Goal: Task Accomplishment & Management: Use online tool/utility

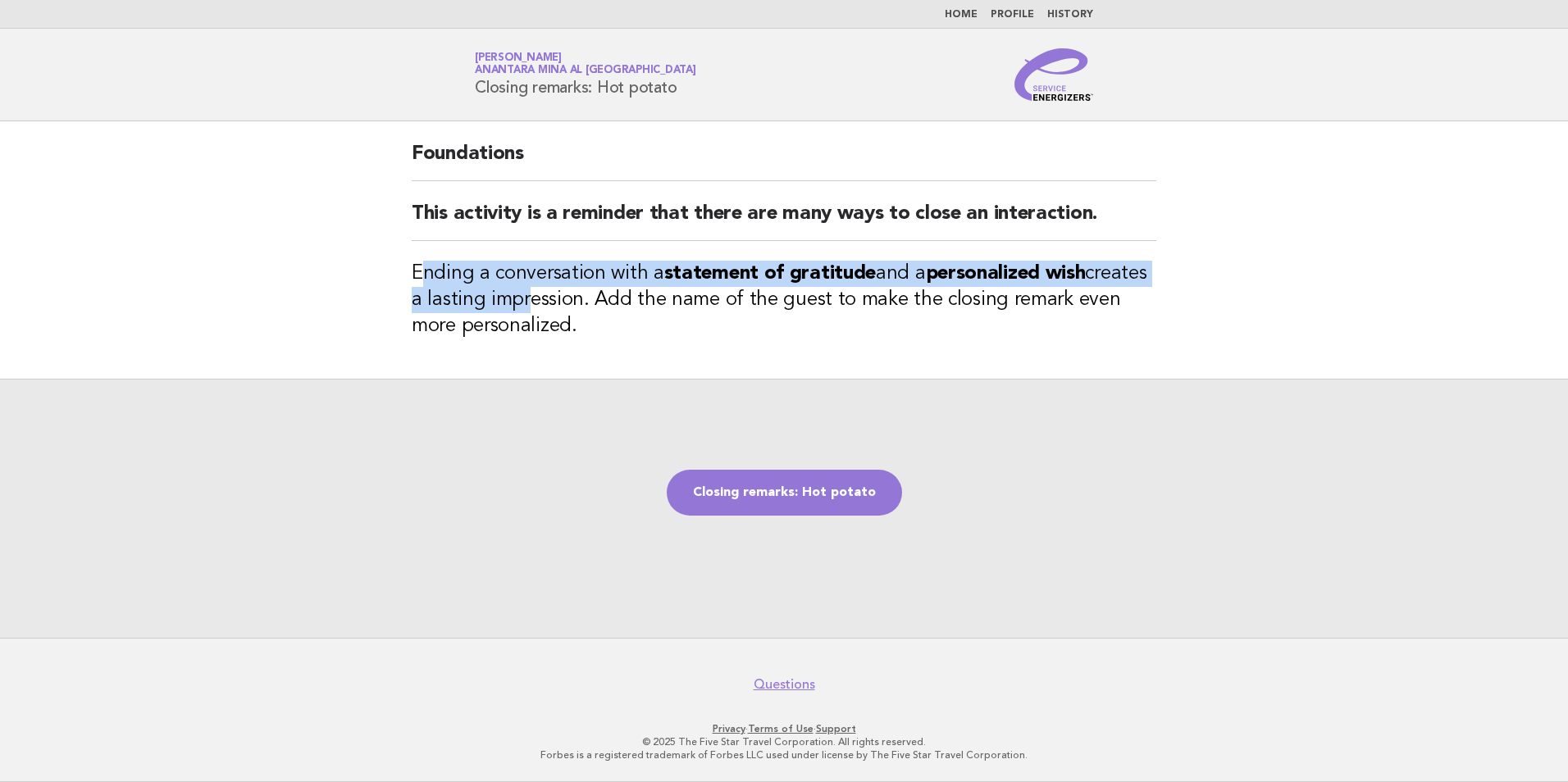
drag, startPoint x: 492, startPoint y: 280, endPoint x: 533, endPoint y: 334, distance: 67.8
click at [533, 334] on h3 "Ending a conversation with a statement of gratitude and a personalized wish cre…" at bounding box center [784, 299] width 745 height 79
drag, startPoint x: 533, startPoint y: 334, endPoint x: 548, endPoint y: 373, distance: 41.8
click at [548, 371] on div "Foundations This activity is a reminder that there are many ways to close an in…" at bounding box center [784, 250] width 784 height 257
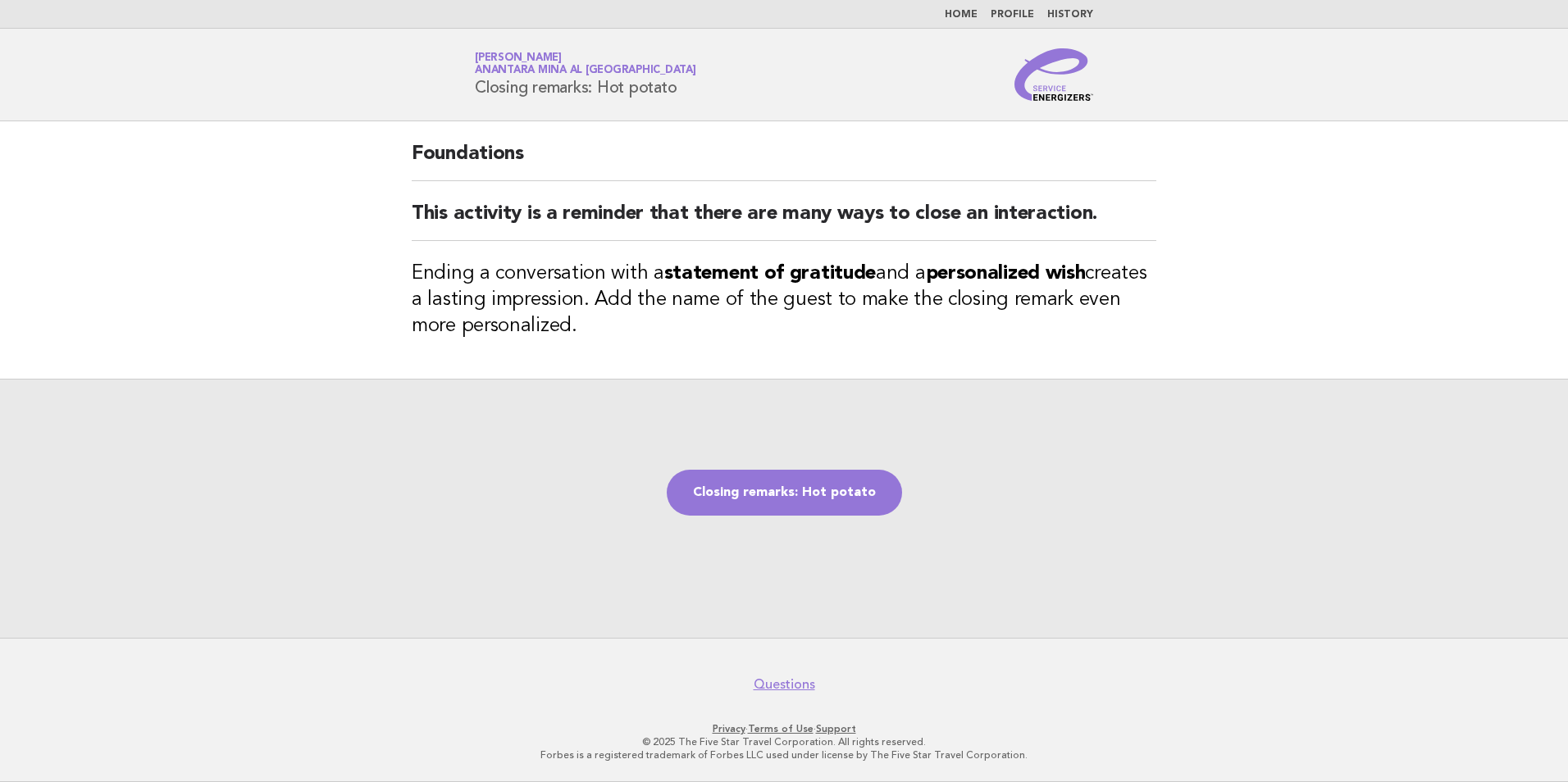
drag, startPoint x: 512, startPoint y: 323, endPoint x: 281, endPoint y: 255, distance: 240.8
click at [281, 255] on main "Foundations This activity is a reminder that there are many ways to close an in…" at bounding box center [784, 380] width 1568 height 517
drag, startPoint x: 281, startPoint y: 255, endPoint x: 255, endPoint y: 353, distance: 101.4
click at [255, 353] on main "Foundations This activity is a reminder that there are many ways to close an in…" at bounding box center [784, 380] width 1568 height 517
click at [760, 509] on link "Closing remarks: Hot potato" at bounding box center [784, 493] width 235 height 46
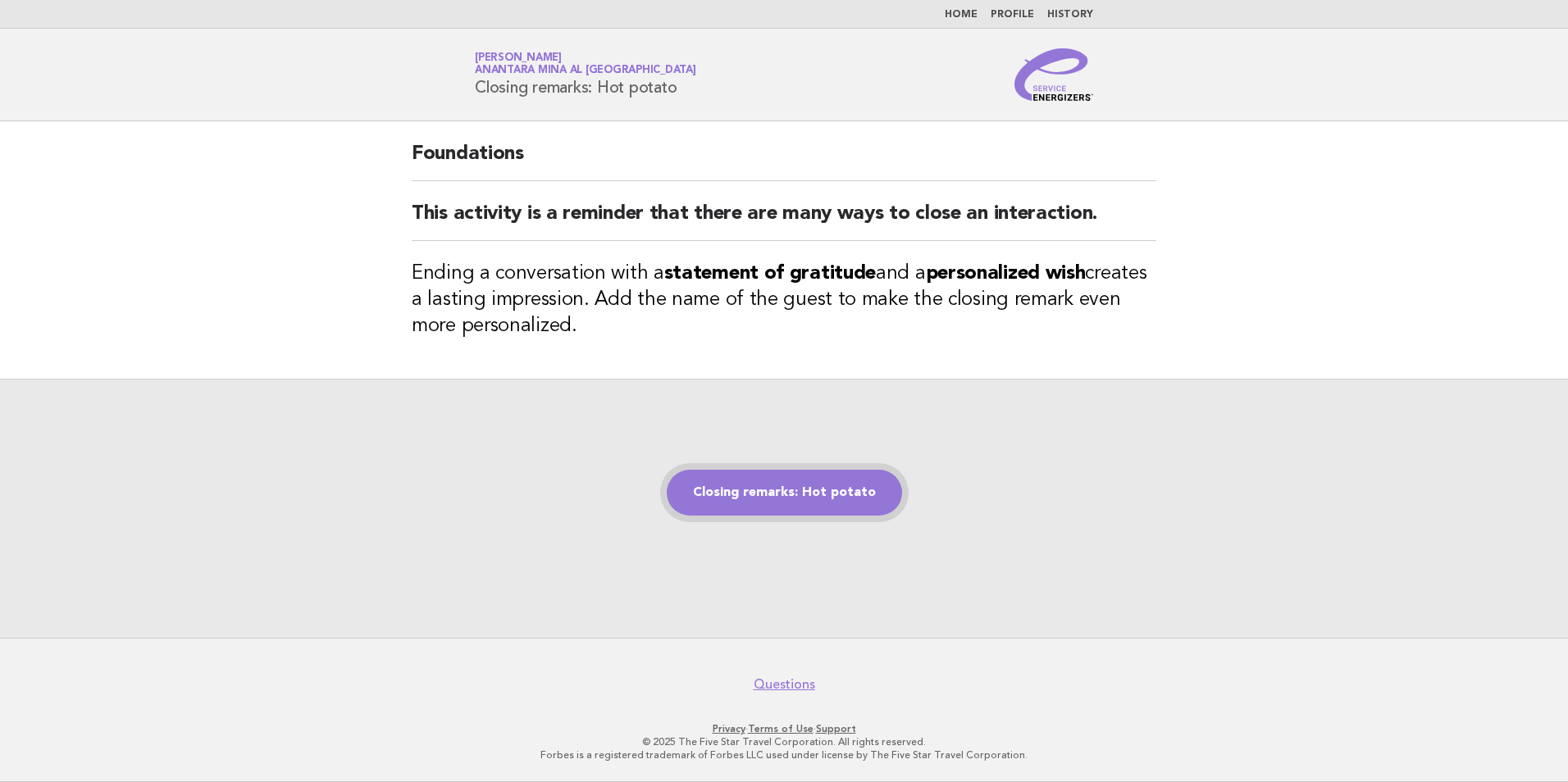
click at [756, 491] on link "Closing remarks: Hot potato" at bounding box center [784, 493] width 235 height 46
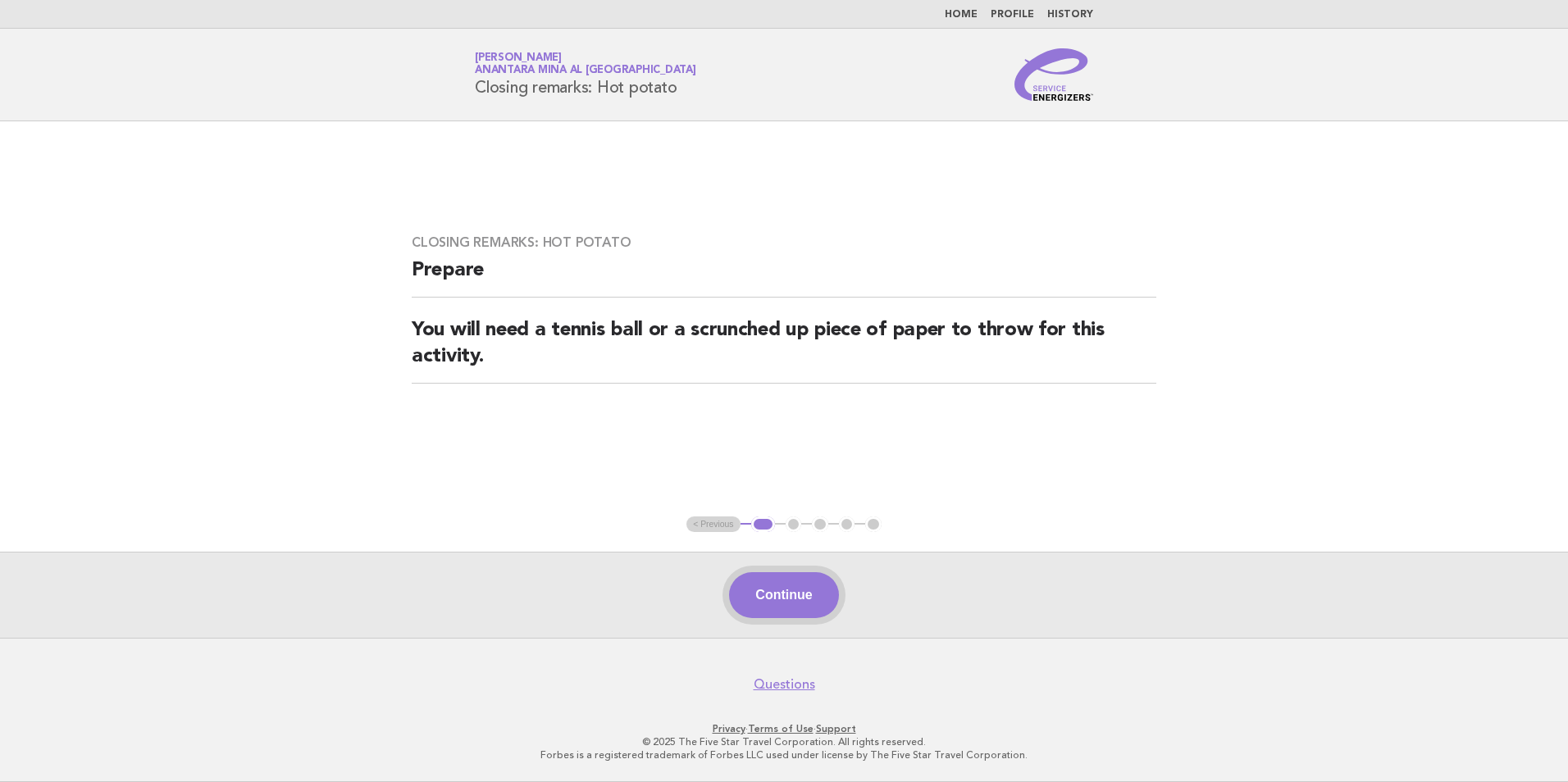
click at [782, 578] on button "Continue" at bounding box center [784, 595] width 109 height 46
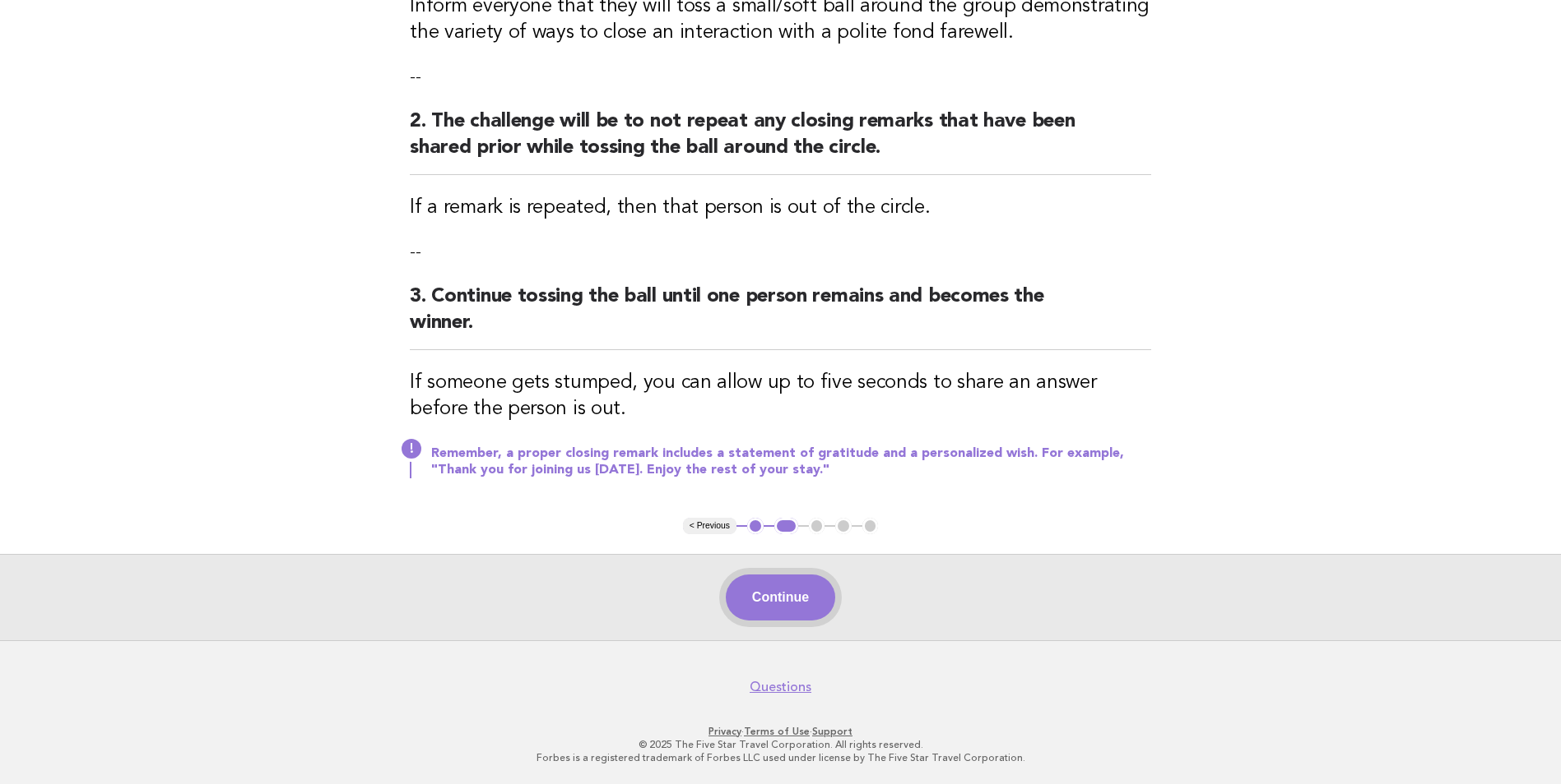
click at [793, 612] on button "Continue" at bounding box center [780, 597] width 109 height 46
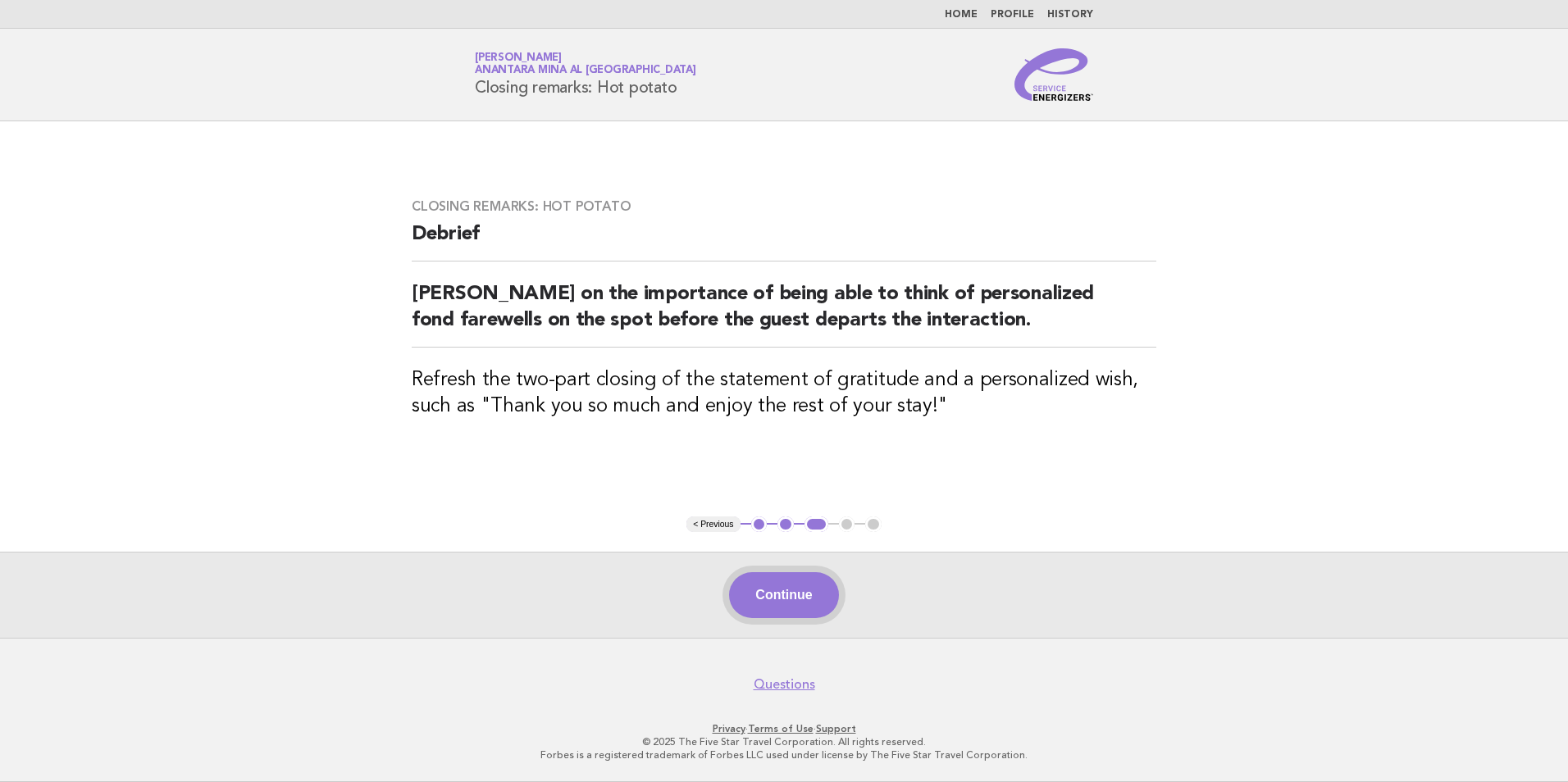
click at [801, 603] on button "Continue" at bounding box center [784, 595] width 109 height 46
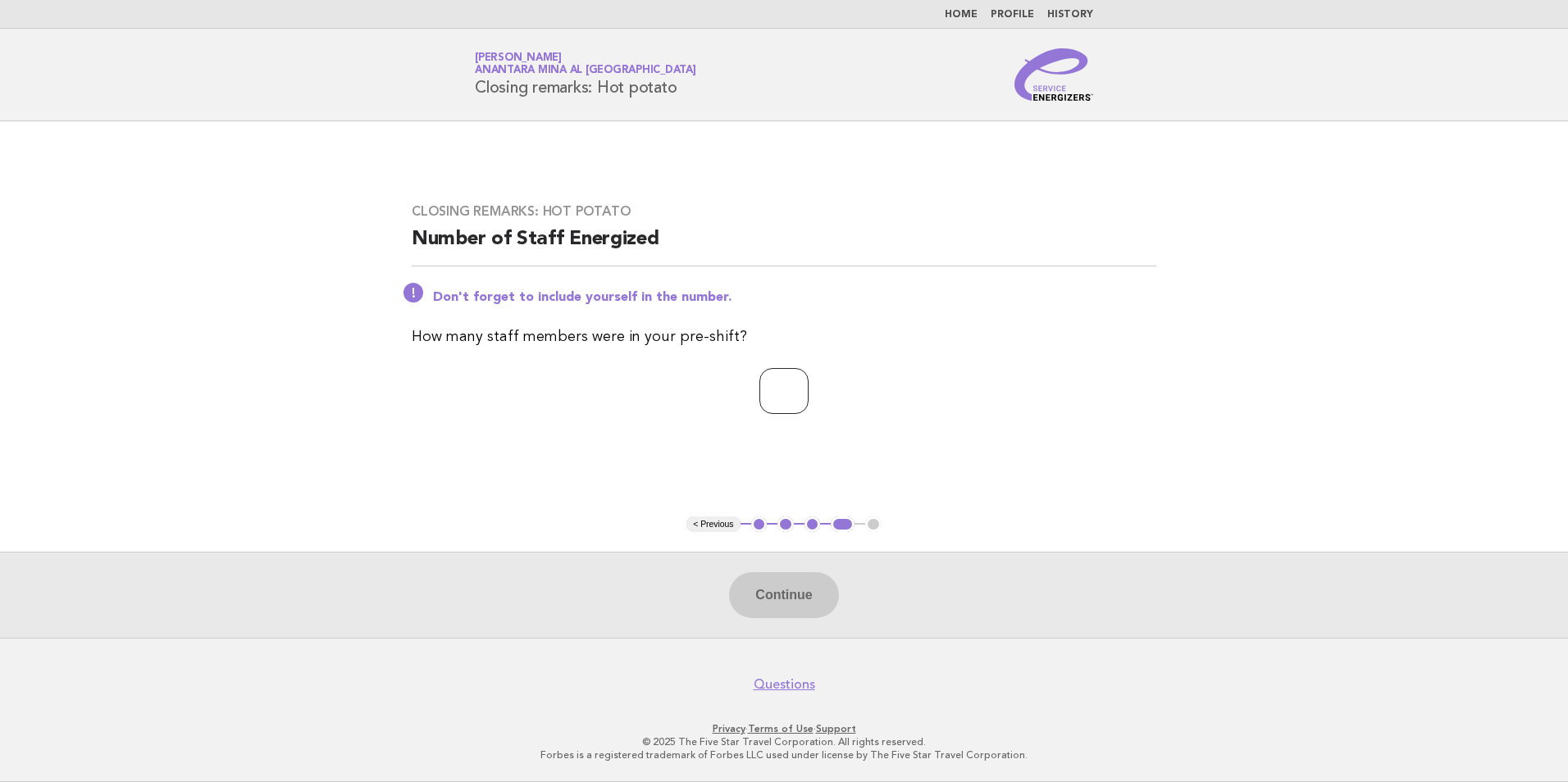
click at [760, 398] on input "number" at bounding box center [784, 391] width 50 height 46
type input "*"
click at [802, 612] on button "Continue" at bounding box center [784, 595] width 109 height 46
